Goal: Navigation & Orientation: Find specific page/section

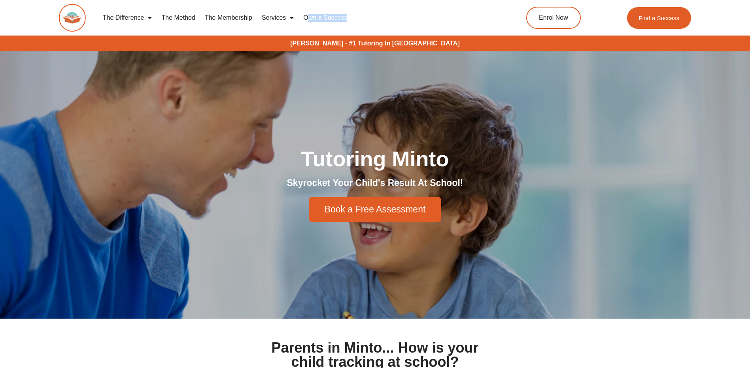
drag, startPoint x: 399, startPoint y: 44, endPoint x: 310, endPoint y: 40, distance: 88.6
click at [310, 40] on div "The Difference Personalised Program Inspirational Tutors Motivational Learning …" at bounding box center [375, 22] width 632 height 45
copy link "wn a Success"
click at [424, 42] on div "The Difference Personalised Program Inspirational Tutors Motivational Learning …" at bounding box center [375, 22] width 632 height 45
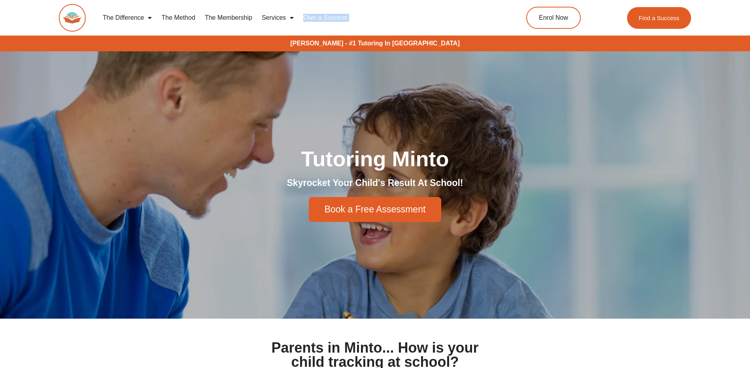
click at [424, 42] on div "The Difference Personalised Program Inspirational Tutors Motivational Learning …" at bounding box center [375, 22] width 632 height 45
drag, startPoint x: 424, startPoint y: 42, endPoint x: 382, endPoint y: 42, distance: 41.9
click at [382, 42] on div "The Difference Personalised Program Inspirational Tutors Motivational Learning …" at bounding box center [375, 22] width 632 height 45
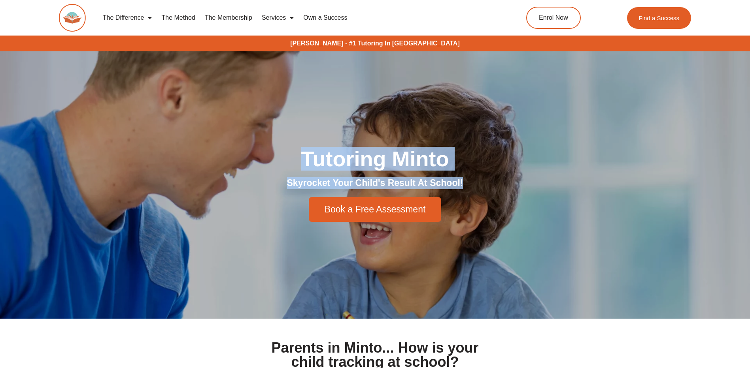
drag, startPoint x: 476, startPoint y: 186, endPoint x: 287, endPoint y: 152, distance: 192.4
click at [287, 152] on div "Tutoring Minto Skyrocket Your Child's Result At School! Book a Free Assessment" at bounding box center [375, 185] width 451 height 82
drag, startPoint x: 287, startPoint y: 152, endPoint x: 292, endPoint y: 156, distance: 6.5
click at [292, 156] on h1 "Tutoring Minto" at bounding box center [375, 158] width 443 height 21
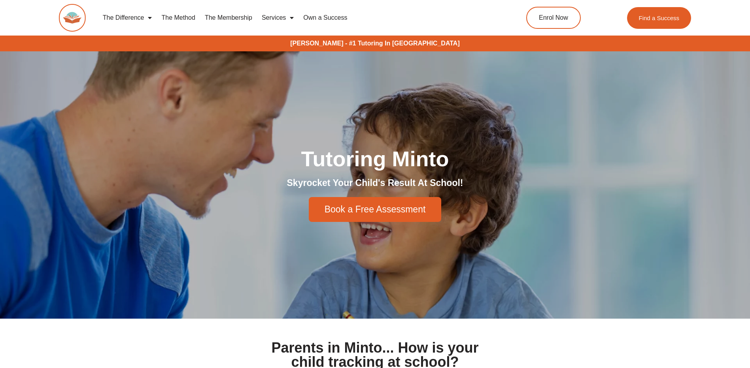
click at [336, 41] on div "The Difference Personalised Program Inspirational Tutors Motivational Learning …" at bounding box center [375, 22] width 632 height 45
drag, startPoint x: 336, startPoint y: 41, endPoint x: 285, endPoint y: 38, distance: 51.5
click at [285, 38] on div "The Difference Personalised Program Inspirational Tutors Motivational Learning …" at bounding box center [375, 22] width 632 height 45
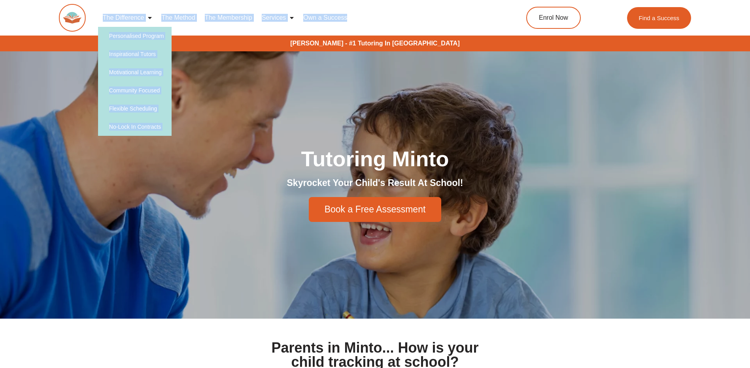
drag, startPoint x: 433, startPoint y: 15, endPoint x: 100, endPoint y: 15, distance: 333.2
click at [100, 15] on nav "The Difference Personalised Program Inspirational Tutors Motivational Learning …" at bounding box center [294, 18] width 392 height 18
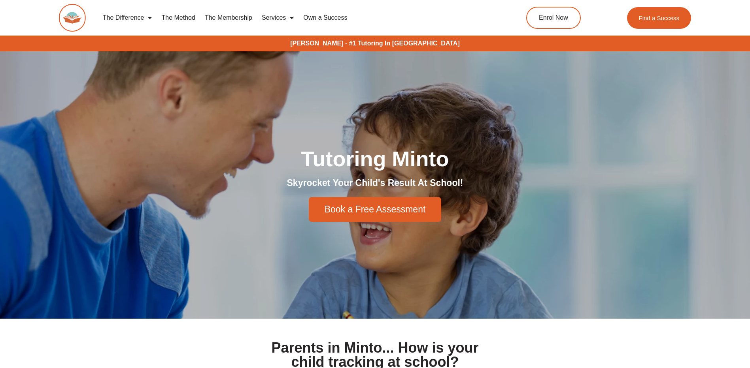
drag, startPoint x: 100, startPoint y: 16, endPoint x: 243, endPoint y: 47, distance: 146.2
click at [243, 47] on h6 "[PERSON_NAME] - #1 Tutoring In [GEOGRAPHIC_DATA]" at bounding box center [375, 44] width 742 height 8
click at [375, 41] on div "The Difference Personalised Program Inspirational Tutors Motivational Learning …" at bounding box center [375, 22] width 632 height 45
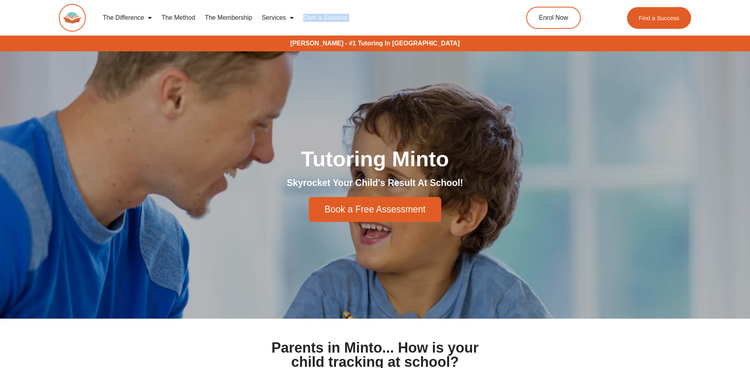
drag, startPoint x: 375, startPoint y: 41, endPoint x: 362, endPoint y: 42, distance: 13.5
click at [362, 42] on div "The Difference Personalised Program Inspirational Tutors Motivational Learning …" at bounding box center [375, 22] width 632 height 45
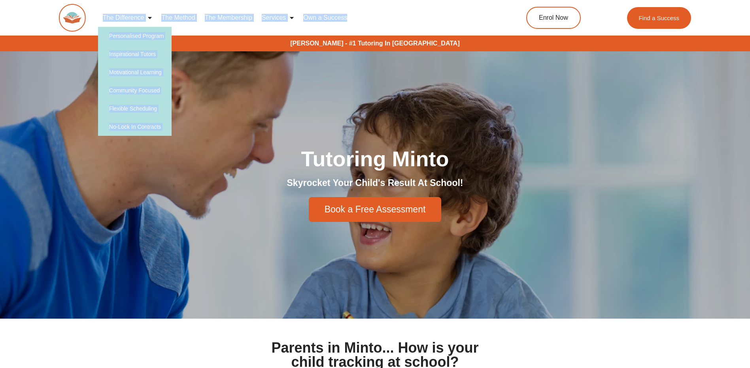
drag, startPoint x: 434, startPoint y: 45, endPoint x: 103, endPoint y: 20, distance: 331.8
click at [103, 20] on div "The Difference Personalised Program Inspirational Tutors Motivational Learning …" at bounding box center [375, 22] width 632 height 45
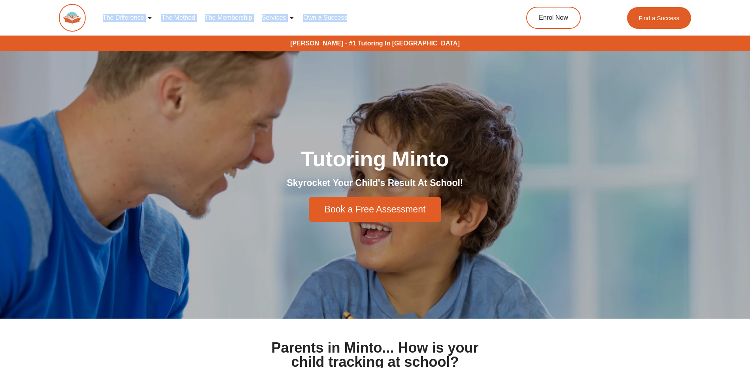
click at [98, 21] on link "The Difference" at bounding box center [127, 18] width 59 height 18
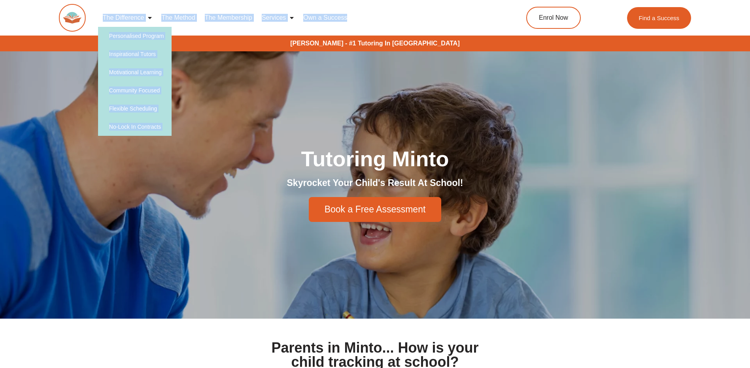
drag, startPoint x: 403, startPoint y: 40, endPoint x: 383, endPoint y: 18, distance: 29.6
click at [403, 40] on div "The Difference Personalised Program Inspirational Tutors Motivational Learning …" at bounding box center [375, 22] width 632 height 45
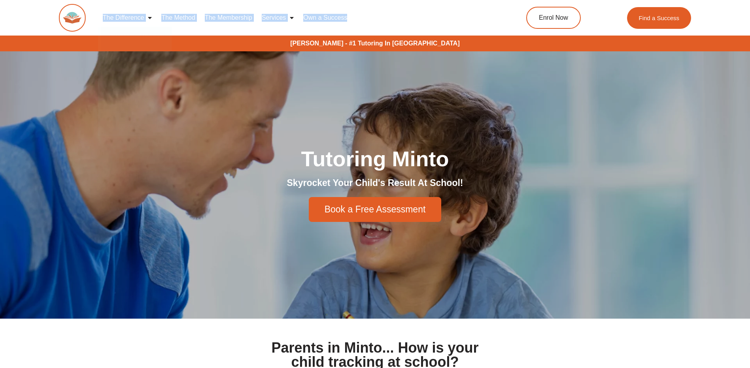
click at [382, 18] on nav "The Difference Personalised Program Inspirational Tutors Motivational Learning …" at bounding box center [294, 18] width 392 height 18
